Goal: Entertainment & Leisure: Consume media (video, audio)

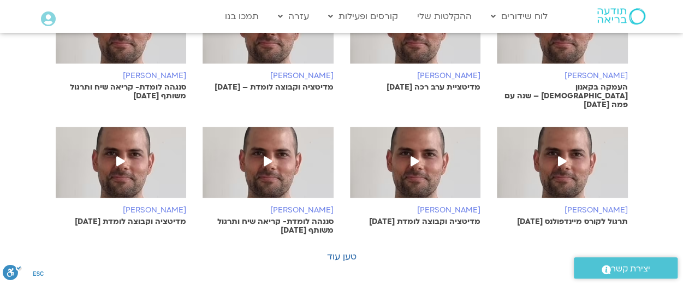
scroll to position [479, 0]
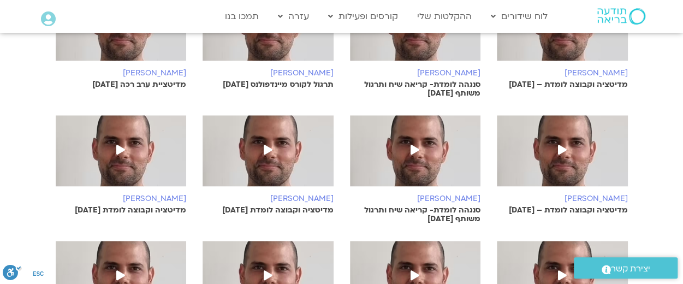
click at [432, 173] on img at bounding box center [415, 156] width 131 height 82
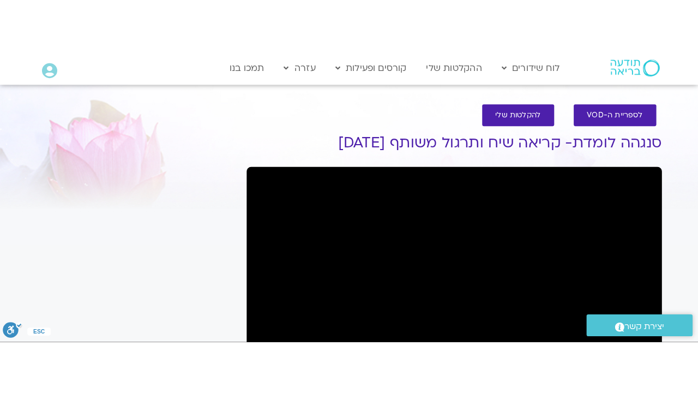
scroll to position [248, 0]
